Goal: Information Seeking & Learning: Learn about a topic

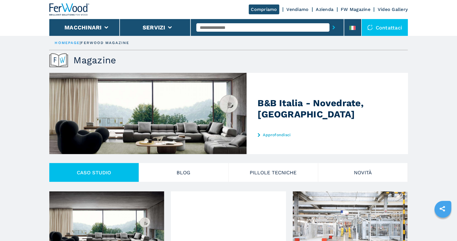
drag, startPoint x: 0, startPoint y: 0, endPoint x: 77, endPoint y: 8, distance: 77.4
click at [77, 8] on img at bounding box center [69, 9] width 40 height 12
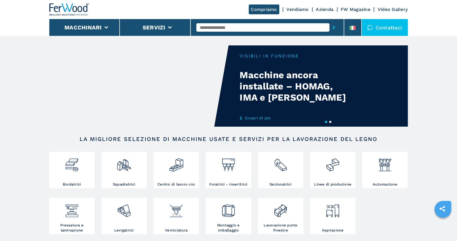
click at [58, 7] on img at bounding box center [69, 9] width 40 height 12
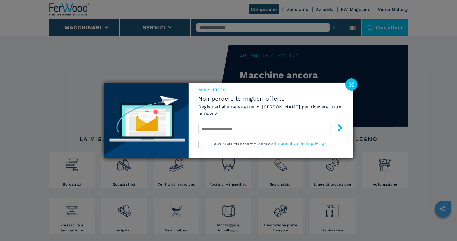
click at [348, 83] on image at bounding box center [351, 84] width 12 height 12
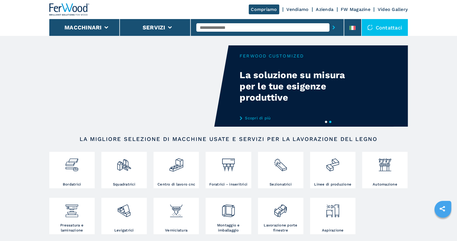
click at [442, 205] on icon "sharethis" at bounding box center [442, 209] width 14 height 14
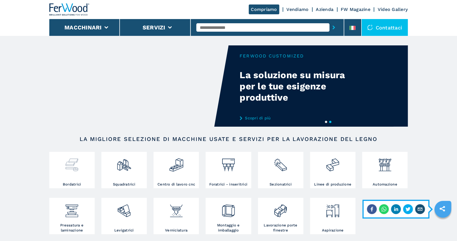
click at [62, 168] on div at bounding box center [72, 162] width 43 height 19
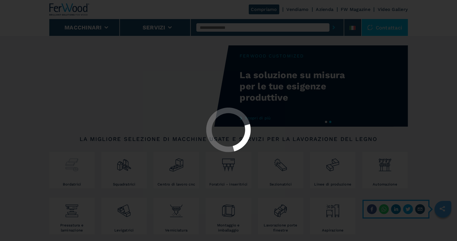
select select "**********"
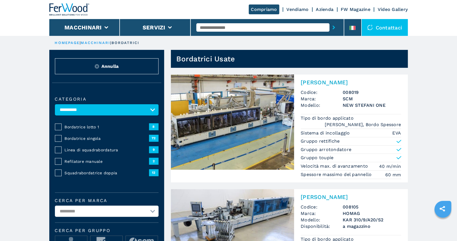
click at [95, 126] on span "Bordatrice lotto 1" at bounding box center [107, 127] width 84 height 6
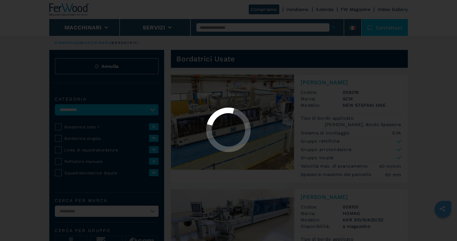
select select "**********"
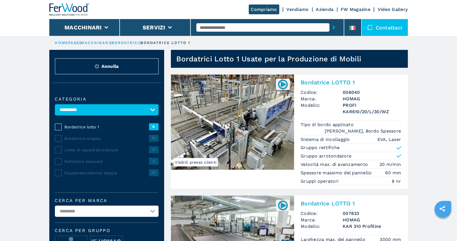
click at [95, 126] on span "Bordatrice lotto 1" at bounding box center [107, 127] width 84 height 6
click at [112, 213] on select "**********" at bounding box center [107, 211] width 104 height 11
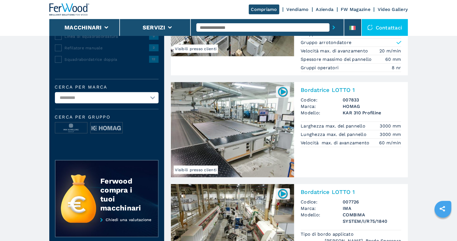
scroll to position [107, 0]
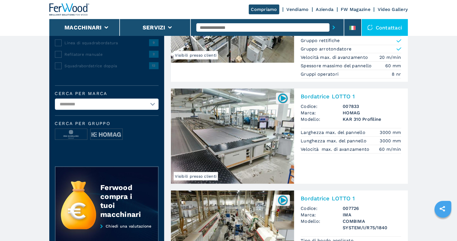
click at [320, 95] on h2 "Bordatrice LOTTO 1" at bounding box center [351, 96] width 100 height 7
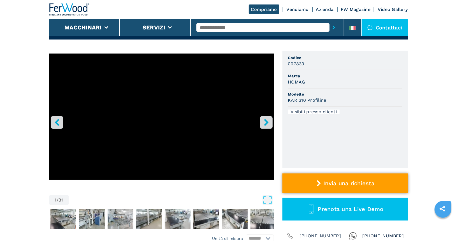
scroll to position [74, 0]
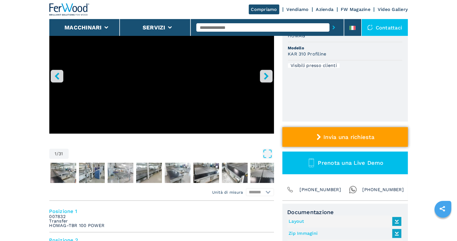
click at [343, 140] on button "Invia una richiesta" at bounding box center [344, 137] width 125 height 20
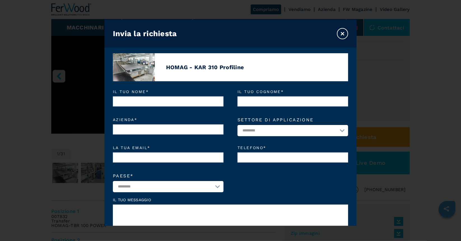
click at [344, 29] on button "×" at bounding box center [342, 33] width 11 height 11
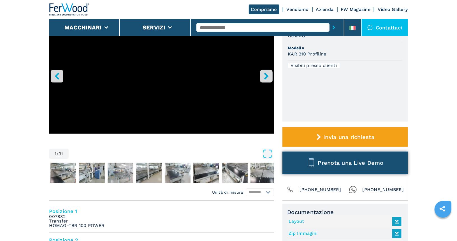
click at [340, 160] on span "Prenota una Live Demo" at bounding box center [351, 162] width 66 height 7
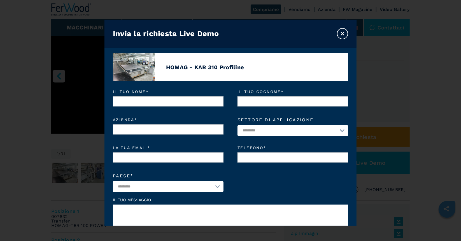
click at [342, 32] on button "×" at bounding box center [342, 33] width 11 height 11
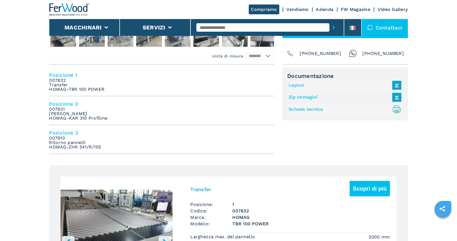
scroll to position [211, 0]
click at [396, 108] on icon ".prefix__st0{stroke-linecap:round;stroke-linejoin:round}.prefix__st0,.prefix__s…" at bounding box center [396, 108] width 9 height 9
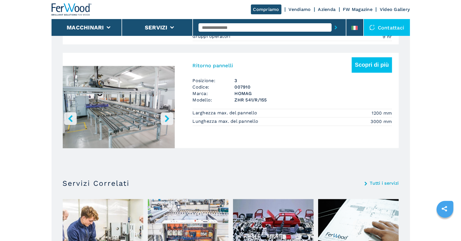
scroll to position [463, 0]
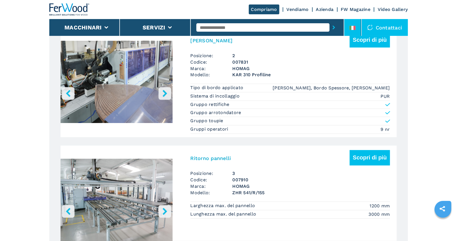
click at [351, 26] on icon at bounding box center [350, 28] width 2 height 4
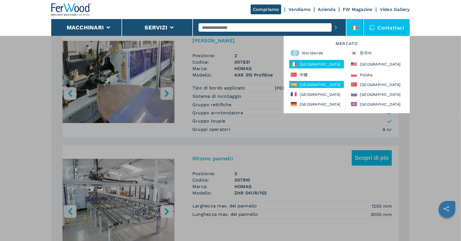
click at [306, 85] on div "España" at bounding box center [316, 84] width 55 height 7
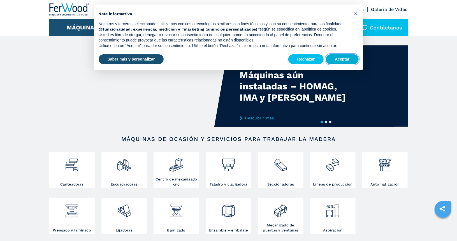
click at [342, 61] on button "Aceptar" at bounding box center [342, 59] width 32 height 10
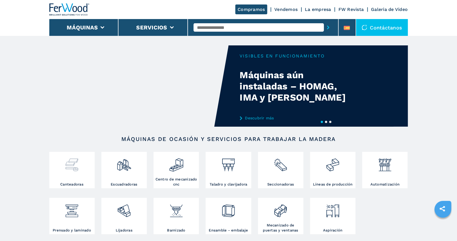
click at [72, 171] on img at bounding box center [71, 162] width 15 height 19
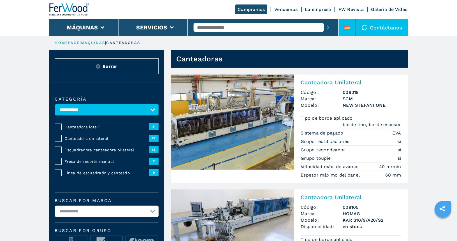
click at [347, 28] on icon at bounding box center [347, 28] width 6 height 4
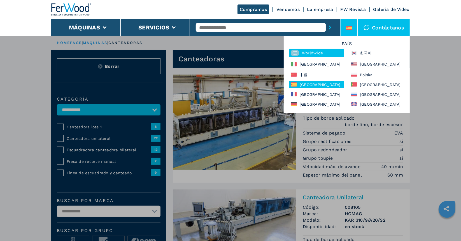
click at [312, 52] on div "Worldwide" at bounding box center [316, 53] width 55 height 8
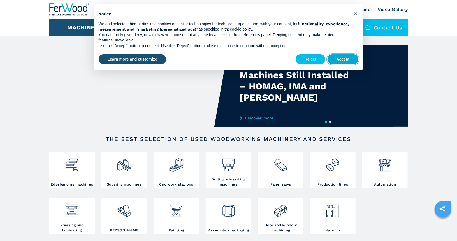
click at [339, 60] on button "Accept" at bounding box center [342, 59] width 31 height 10
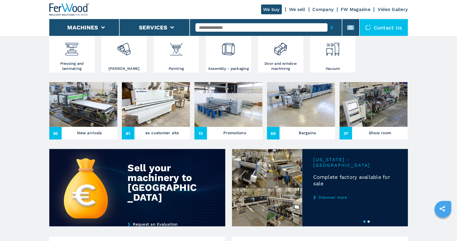
scroll to position [162, 0]
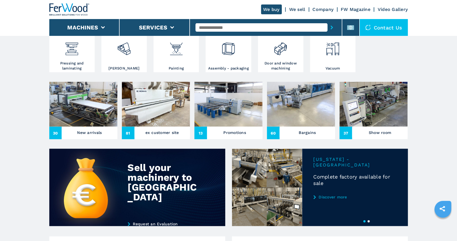
click at [296, 10] on link "We sell" at bounding box center [297, 9] width 16 height 5
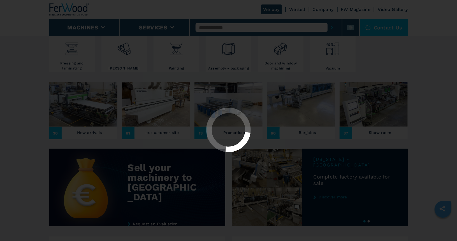
click at [296, 10] on div "Click to toggle menu We buy We sell Company FW Magazine Video Gallery Machines …" at bounding box center [228, 219] width 457 height 762
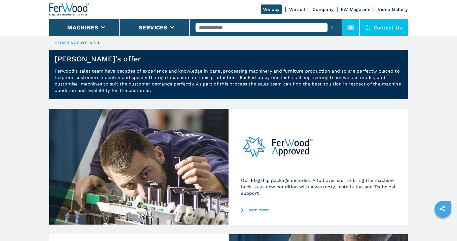
click at [353, 28] on rect at bounding box center [350, 27] width 7 height 5
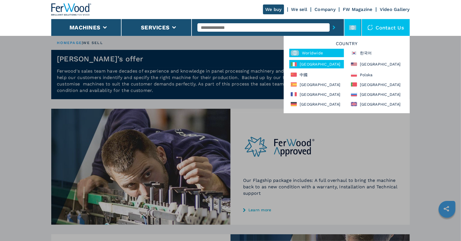
click at [307, 65] on div "[GEOGRAPHIC_DATA]" at bounding box center [316, 64] width 55 height 8
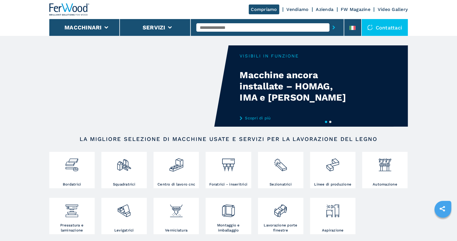
click at [296, 15] on div "Compriamo Vendiamo Azienda FW Magazine Video Gallery" at bounding box center [228, 9] width 358 height 19
click at [296, 11] on link "Vendiamo" at bounding box center [297, 9] width 22 height 5
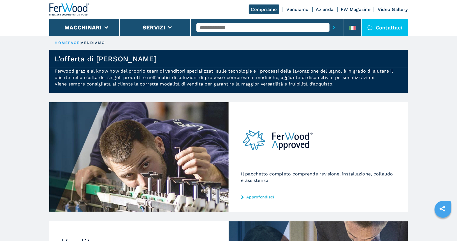
click at [327, 7] on link "Azienda" at bounding box center [325, 9] width 18 height 5
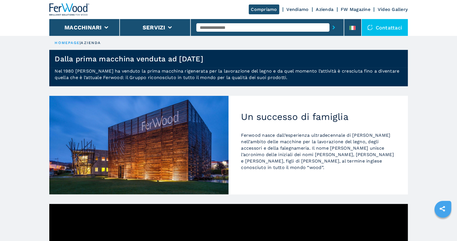
click at [355, 10] on link "FW Magazine" at bounding box center [356, 9] width 30 height 5
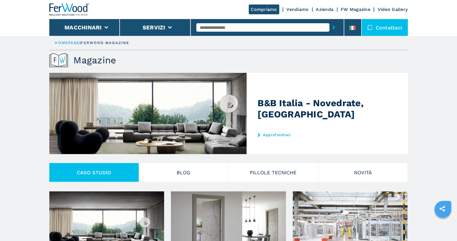
click at [261, 8] on link "Compriamo" at bounding box center [264, 9] width 31 height 10
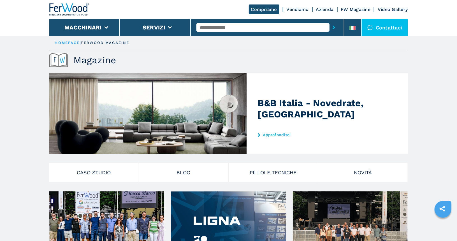
click at [243, 26] on input "text" at bounding box center [262, 27] width 133 height 8
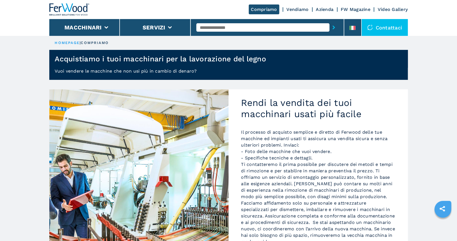
click at [293, 13] on div "Compriamo Vendiamo Azienda FW Magazine Video Gallery" at bounding box center [228, 9] width 358 height 19
click at [296, 10] on link "Vendiamo" at bounding box center [297, 9] width 22 height 5
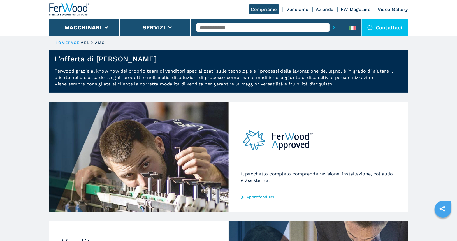
click at [258, 194] on div "Il pacchetto completo comprende revisione, installazione, collaudo e assistenza…" at bounding box center [318, 156] width 179 height 109
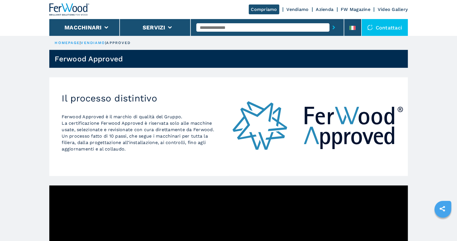
click at [292, 14] on div "Compriamo Vendiamo Azienda FW Magazine Video Gallery" at bounding box center [228, 9] width 358 height 19
click at [293, 10] on link "Vendiamo" at bounding box center [297, 9] width 22 height 5
click at [331, 9] on link "Azienda" at bounding box center [325, 9] width 18 height 5
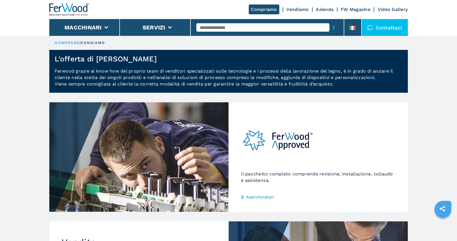
click at [331, 9] on link "Azienda" at bounding box center [325, 9] width 18 height 5
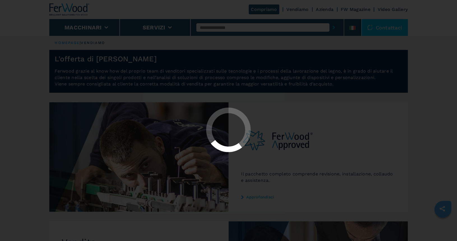
click at [320, 9] on div at bounding box center [228, 120] width 457 height 241
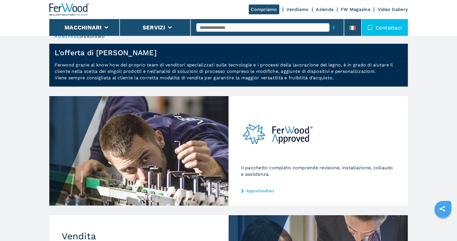
scroll to position [7, 0]
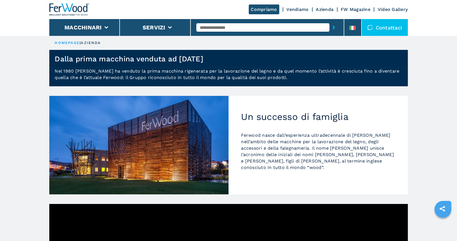
click at [357, 11] on link "FW Magazine" at bounding box center [356, 9] width 30 height 5
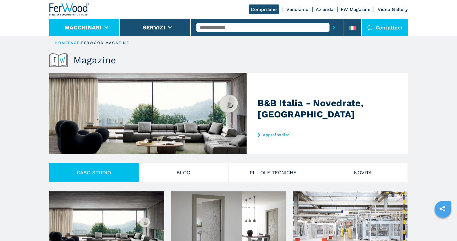
click at [92, 31] on button "Macchinari" at bounding box center [82, 27] width 37 height 7
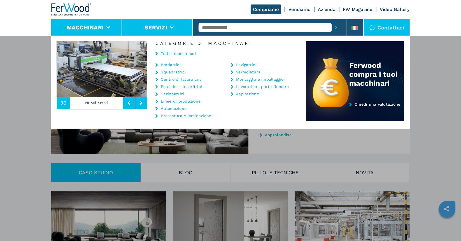
click at [137, 27] on li "Servizi" at bounding box center [157, 27] width 71 height 17
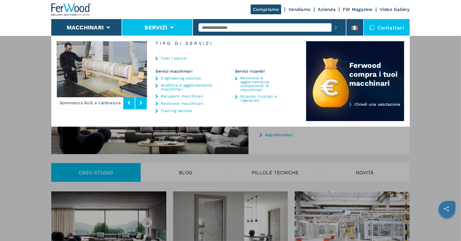
click at [193, 78] on link "Engineering solution" at bounding box center [181, 78] width 41 height 4
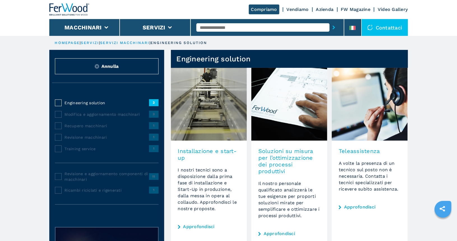
click at [80, 10] on img at bounding box center [69, 9] width 40 height 12
